Goal: Use online tool/utility: Utilize a website feature to perform a specific function

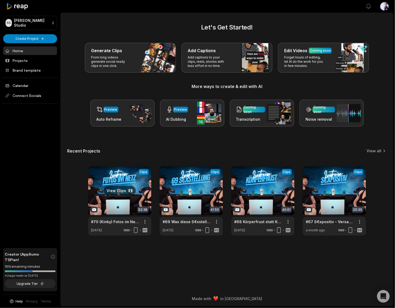
click at [128, 174] on link at bounding box center [119, 200] width 63 height 69
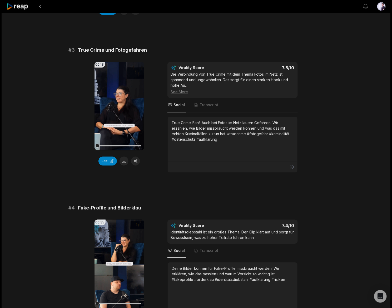
scroll to position [569, 0]
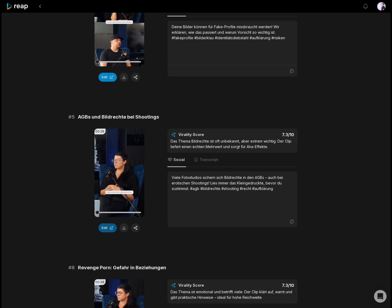
click at [107, 224] on button "Edit" at bounding box center [107, 227] width 18 height 9
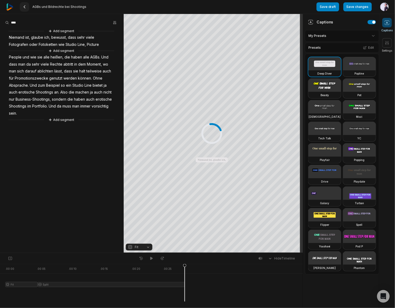
click at [26, 5] on icon at bounding box center [24, 7] width 4 height 4
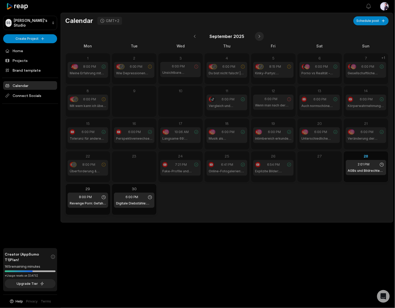
click at [259, 37] on button at bounding box center [259, 36] width 9 height 9
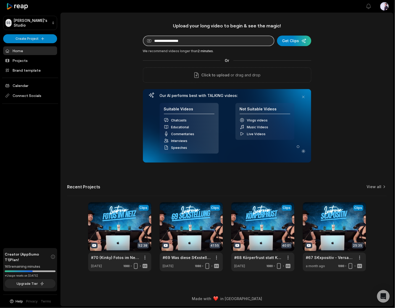
click at [197, 42] on input at bounding box center [209, 41] width 132 height 11
paste input "**********"
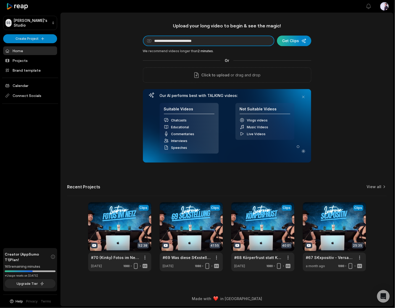
type input "**********"
click at [290, 41] on div "submit" at bounding box center [294, 41] width 34 height 11
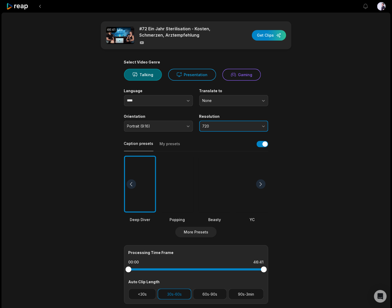
click at [222, 130] on button "720" at bounding box center [233, 126] width 69 height 11
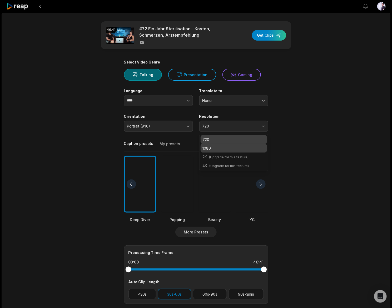
drag, startPoint x: 217, startPoint y: 146, endPoint x: 213, endPoint y: 146, distance: 3.4
click at [217, 146] on p "1080" at bounding box center [234, 148] width 62 height 6
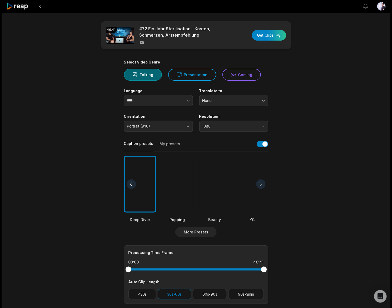
click at [115, 199] on main "46:41 #72 Ein Jahr Sterilisation - Kosten, Schmerzen, Arztempfehlung Get Clips …" at bounding box center [196, 182] width 255 height 323
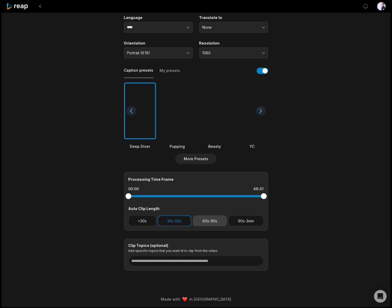
drag, startPoint x: 214, startPoint y: 220, endPoint x: 210, endPoint y: 222, distance: 4.4
click at [214, 220] on button "60s-90s" at bounding box center [210, 220] width 34 height 11
click at [171, 262] on input at bounding box center [196, 261] width 135 height 11
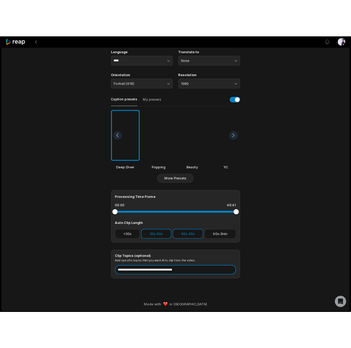
scroll to position [0, 0]
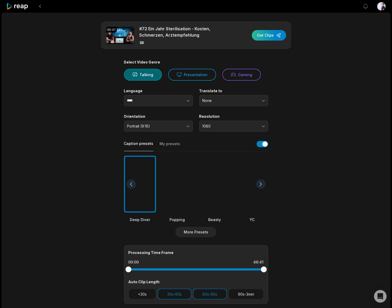
type input "**********"
click at [275, 35] on div "button" at bounding box center [269, 35] width 34 height 11
